Goal: Task Accomplishment & Management: Manage account settings

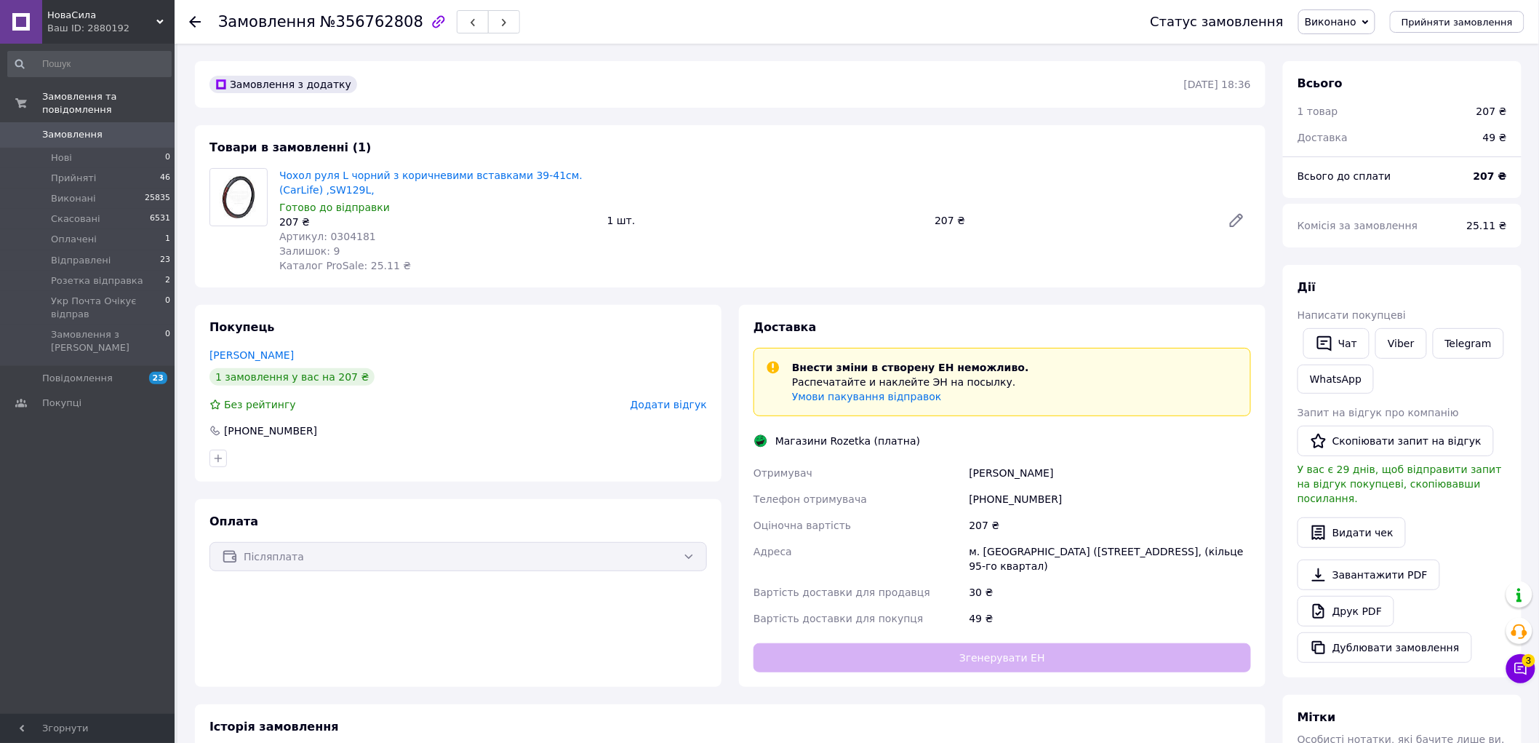
click at [1357, 20] on span "Виконано" at bounding box center [1331, 22] width 52 height 12
click at [1359, 55] on li "Прийнято" at bounding box center [1369, 51] width 141 height 22
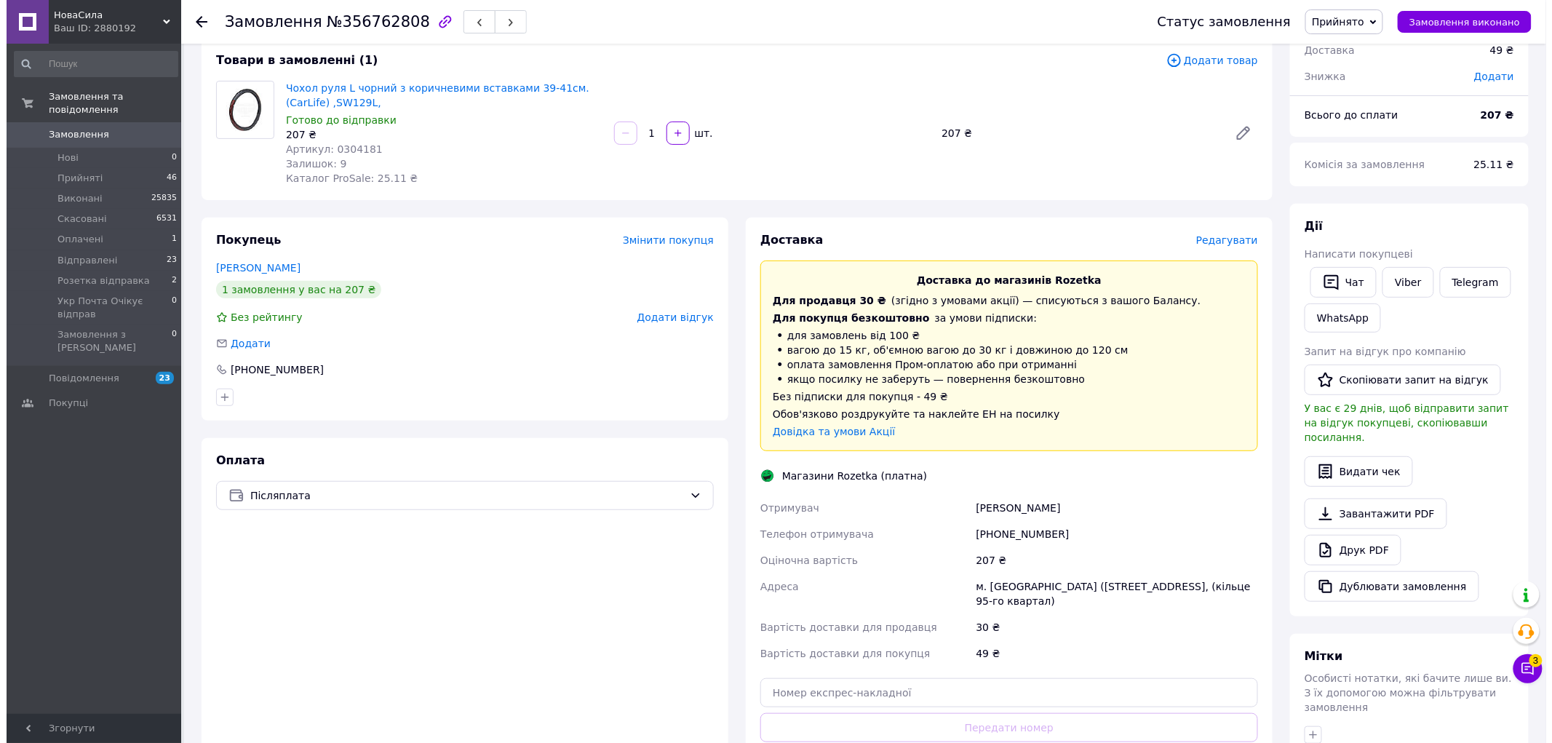
scroll to position [81, 0]
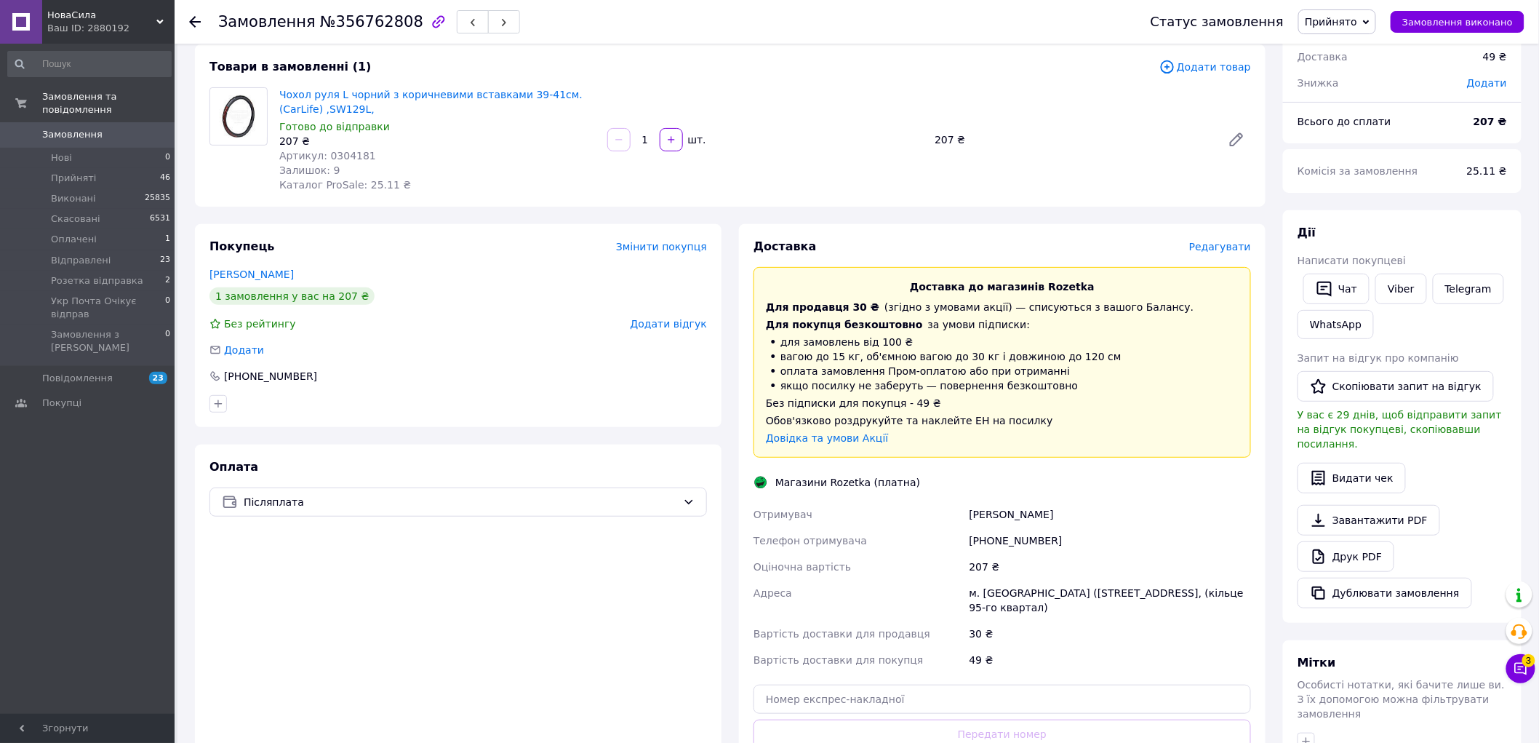
click at [1208, 248] on span "Редагувати" at bounding box center [1220, 247] width 62 height 12
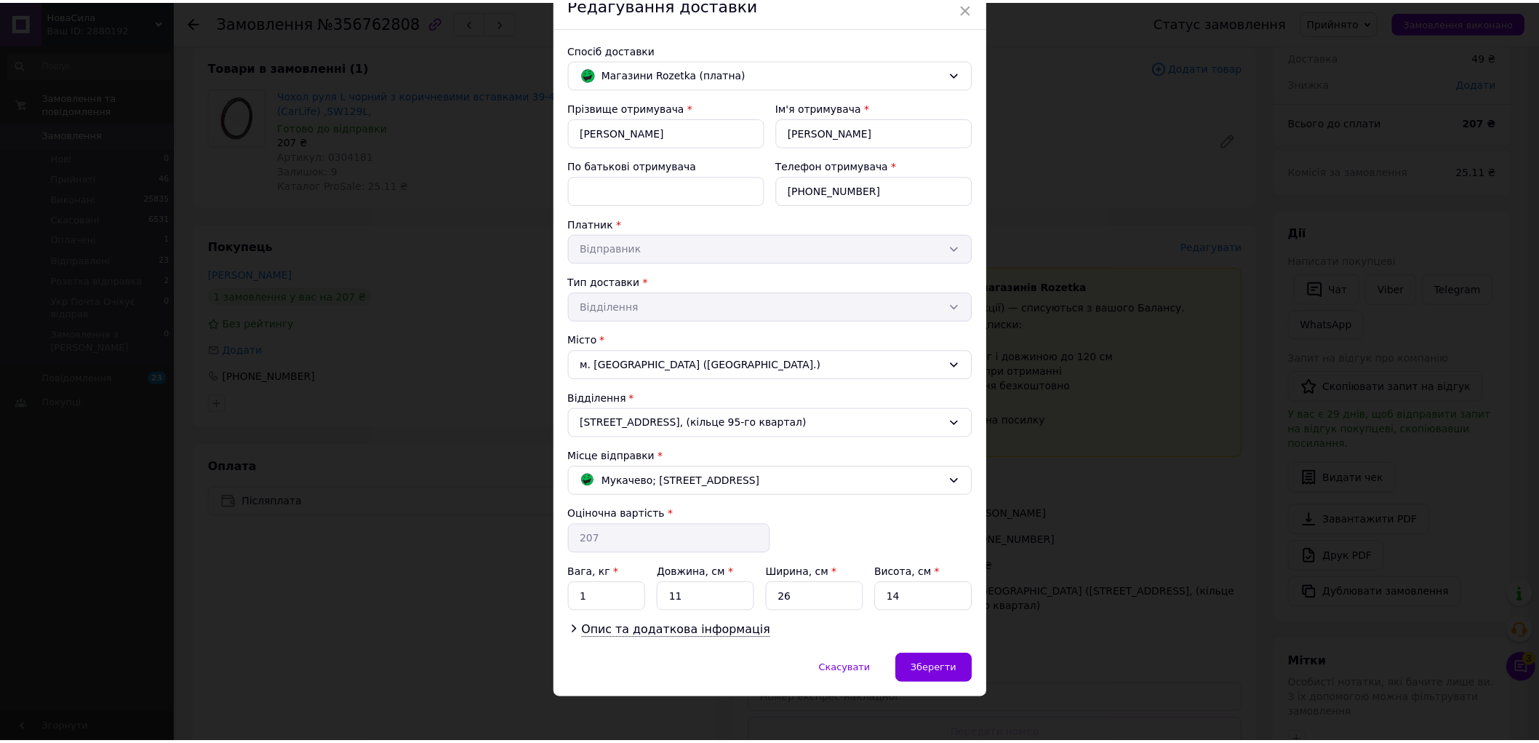
scroll to position [76, 0]
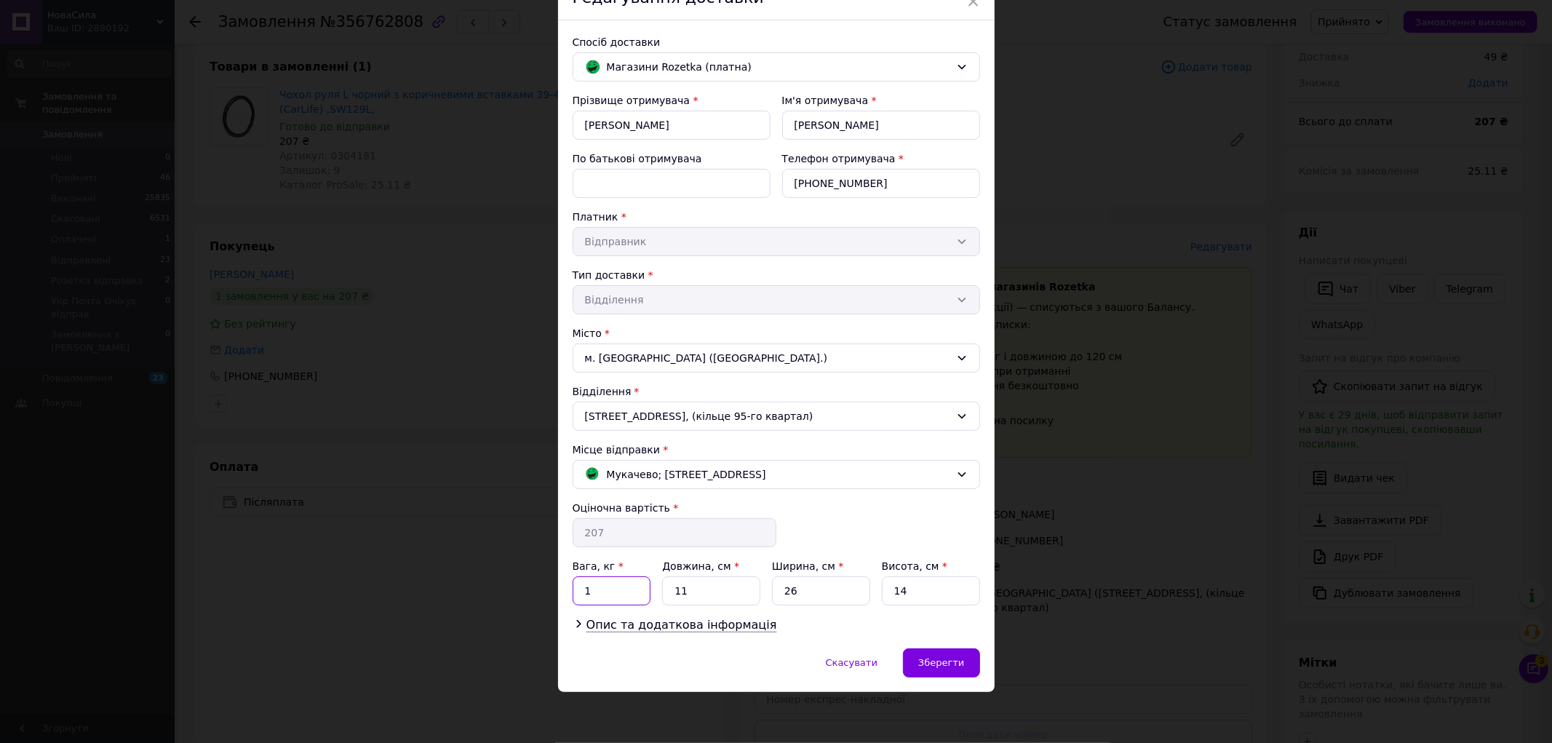
click at [605, 592] on input "1" at bounding box center [612, 590] width 79 height 29
type input "40"
type input "30"
type input "3"
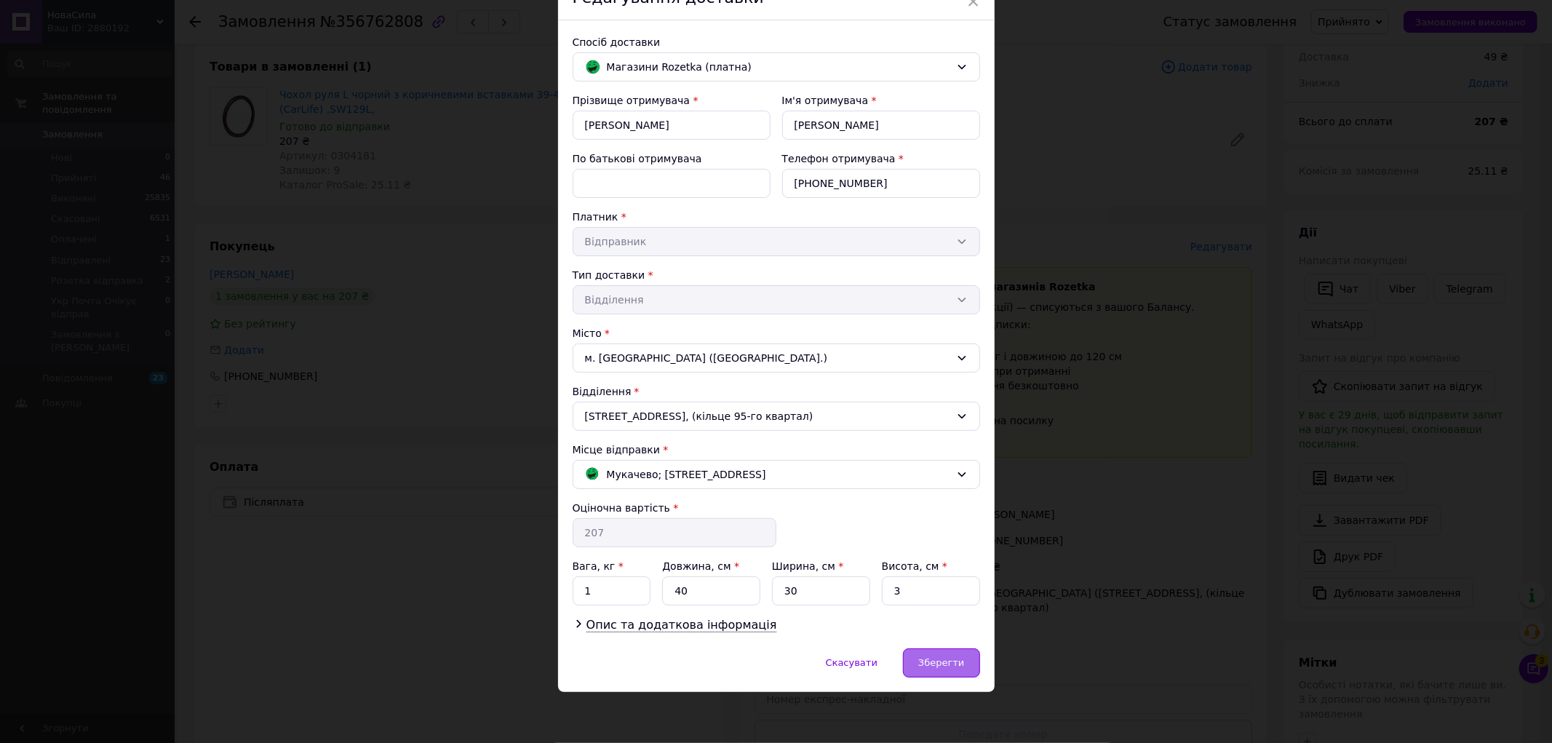
click at [935, 668] on span "Зберегти" at bounding box center [941, 662] width 46 height 11
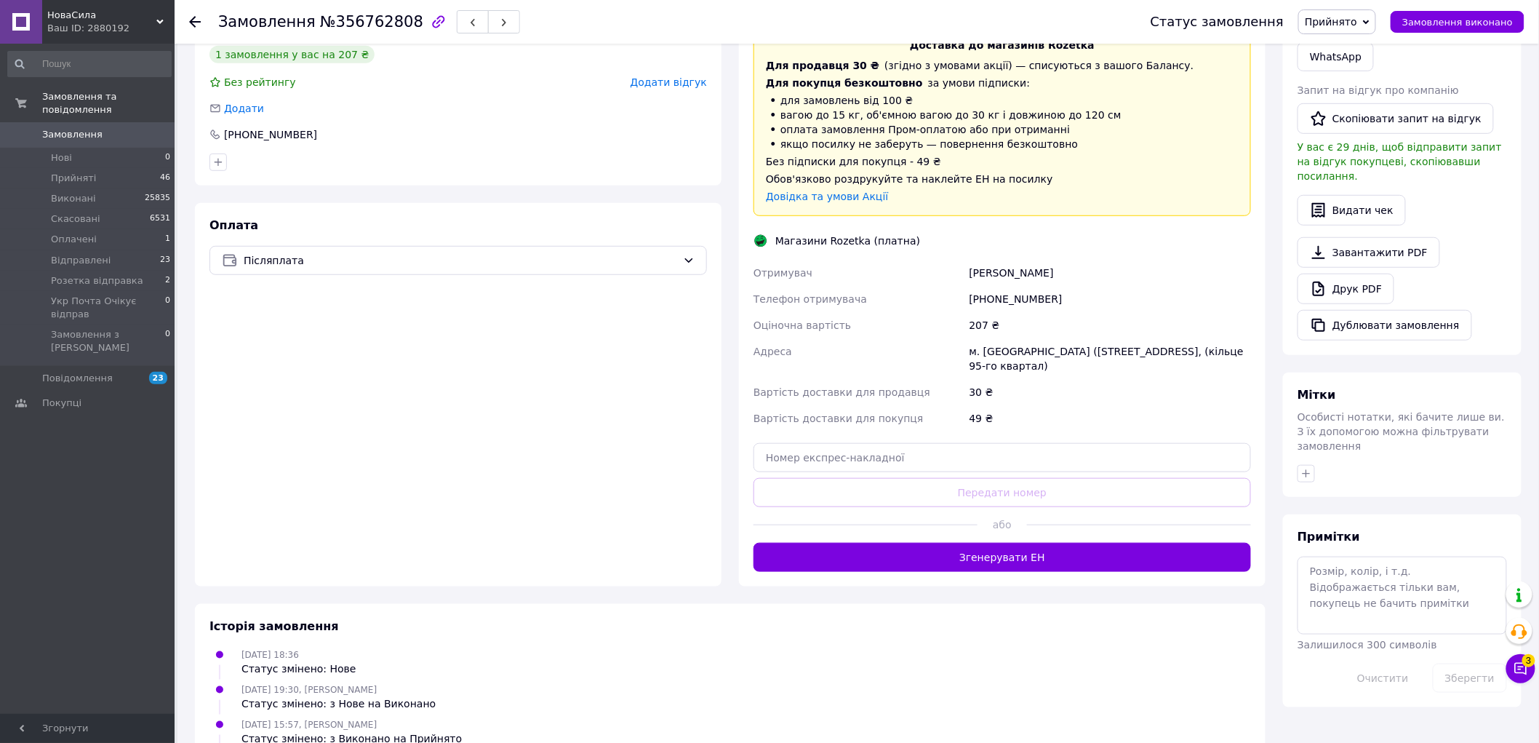
scroll to position [323, 0]
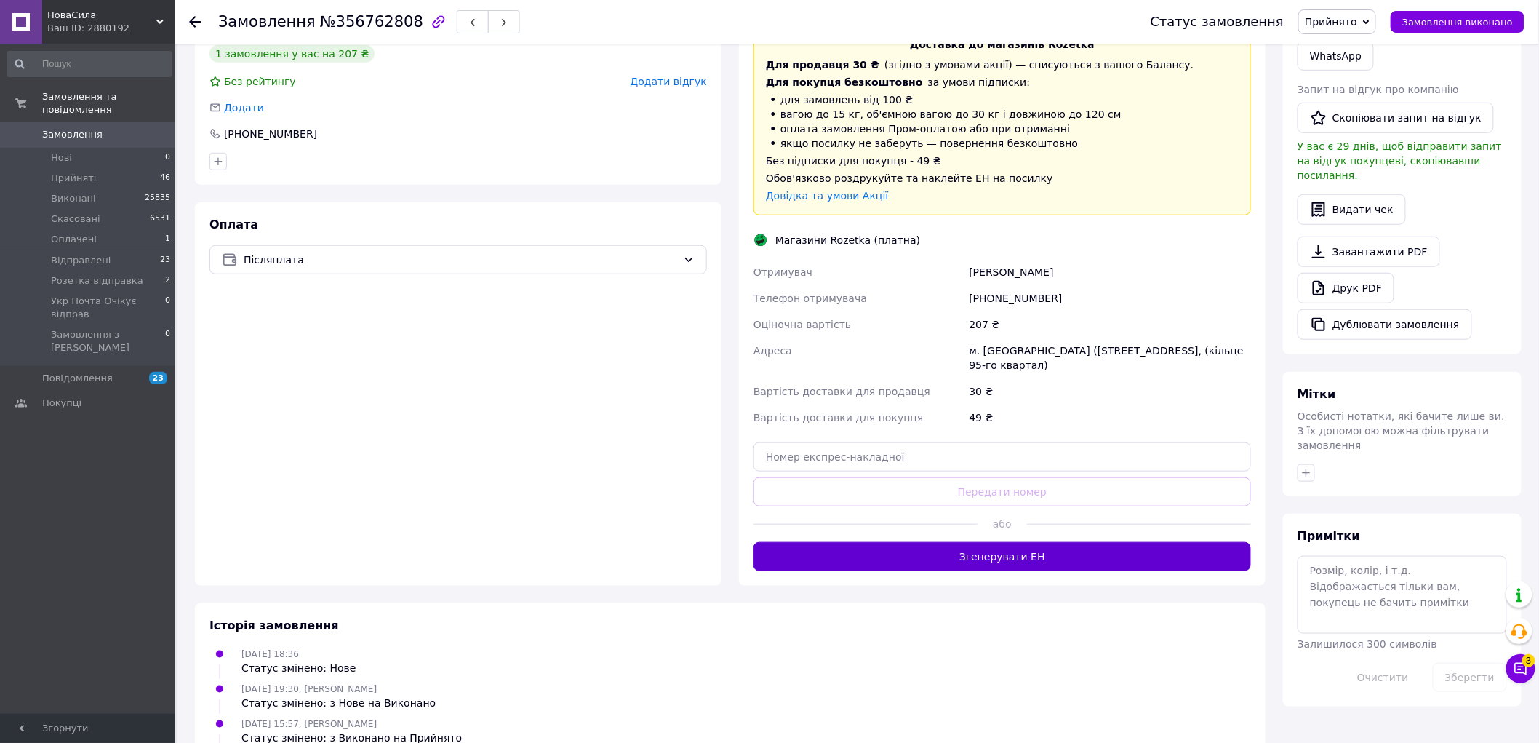
click at [1010, 551] on button "Згенерувати ЕН" at bounding box center [1003, 556] width 498 height 29
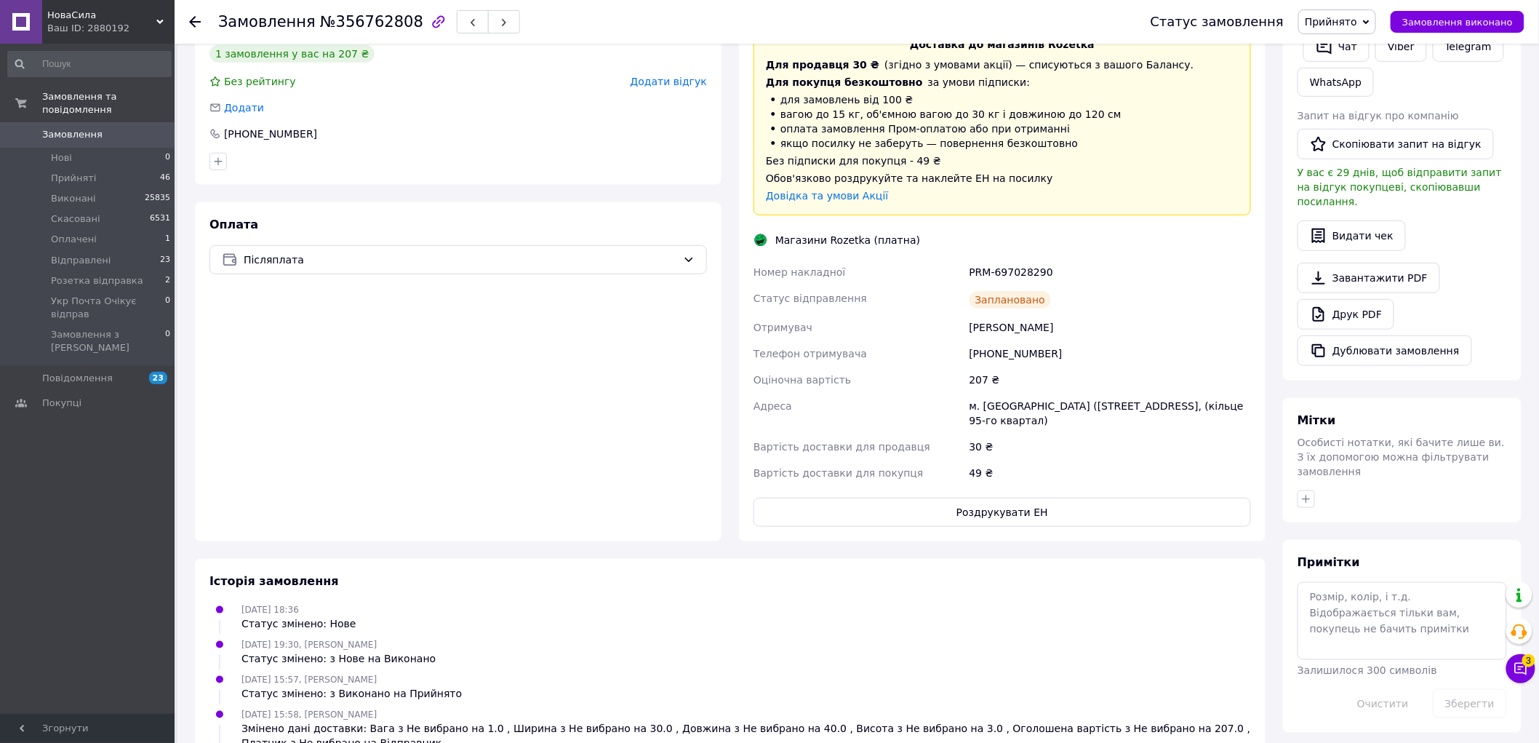
click at [1002, 267] on div "PRM-697028290" at bounding box center [1110, 272] width 287 height 26
click at [1000, 267] on div "PRM-697028290" at bounding box center [1110, 272] width 287 height 26
copy div "PRM-697028290"
click at [970, 511] on button "Роздрукувати ЕН" at bounding box center [1003, 512] width 498 height 29
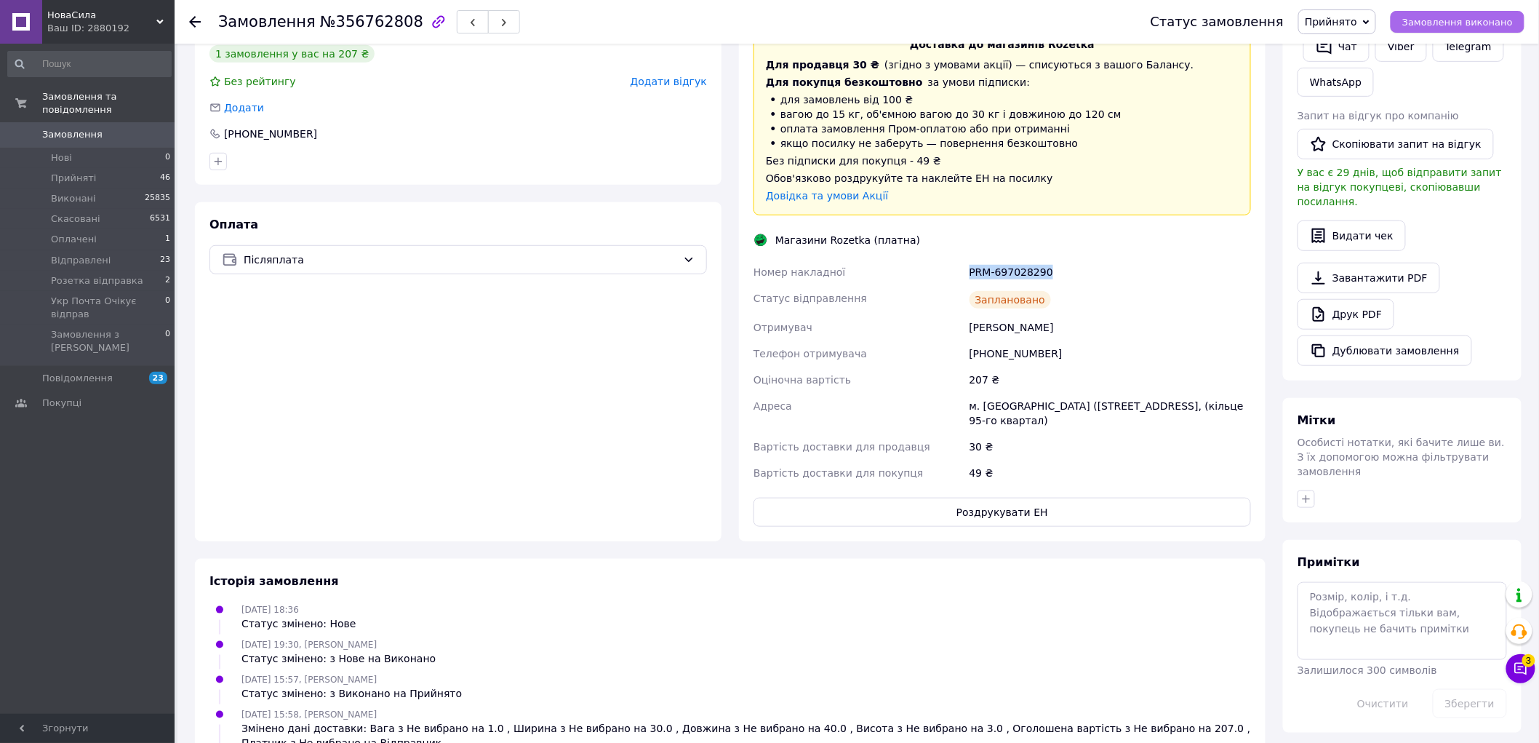
click at [1427, 26] on span "Замовлення виконано" at bounding box center [1458, 22] width 111 height 11
